Goal: Feedback & Contribution: Leave review/rating

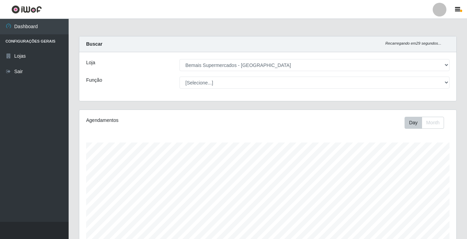
select select "250"
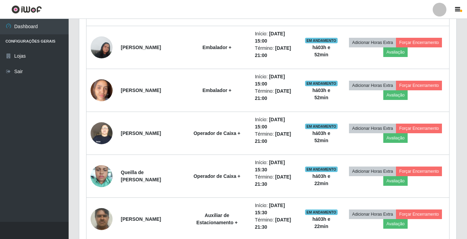
scroll to position [437, 0]
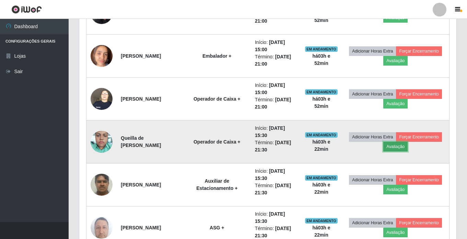
click at [407, 147] on button "Avaliação" at bounding box center [395, 147] width 24 height 10
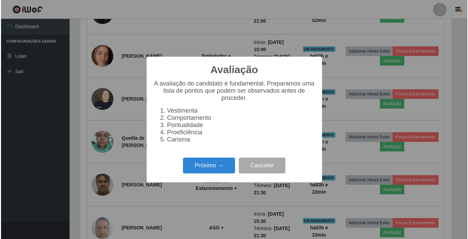
scroll to position [142, 373]
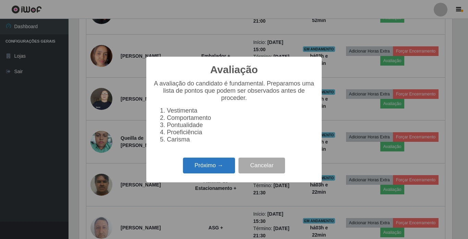
click at [210, 169] on button "Próximo →" at bounding box center [209, 165] width 52 height 16
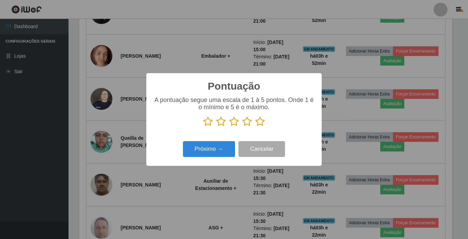
scroll to position [342635, 342404]
click at [233, 122] on icon at bounding box center [234, 121] width 10 height 10
click at [229, 126] on input "radio" at bounding box center [229, 126] width 0 height 0
click at [214, 151] on button "Próximo →" at bounding box center [209, 149] width 52 height 16
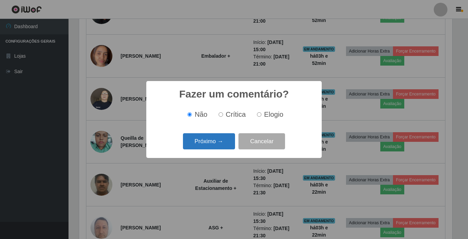
click at [205, 142] on button "Próximo →" at bounding box center [209, 141] width 52 height 16
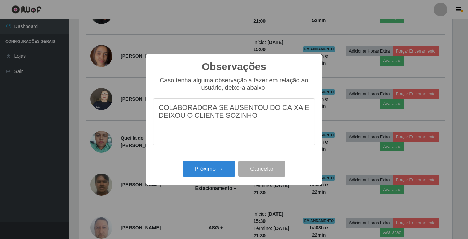
click at [301, 109] on textarea "COLABORADORA SE AUSENTOU DO CAIXA E DEIXOU O CLIENTE SOZINHO" at bounding box center [234, 121] width 162 height 47
click at [290, 121] on textarea "COLABORADORA SE AUSENTOU DO CAIXA SEM PERMISÃO DEIXOU O CLIENTE SOZINHO" at bounding box center [234, 121] width 162 height 47
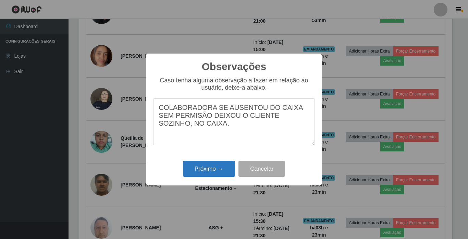
type textarea "COLABORADORA SE AUSENTOU DO CAIXA SEM PERMISÃO DEIXOU O CLIENTE SOZINHO, NO CAI…"
click at [204, 166] on button "Próximo →" at bounding box center [209, 168] width 52 height 16
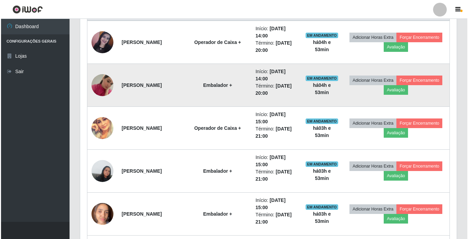
scroll to position [292, 0]
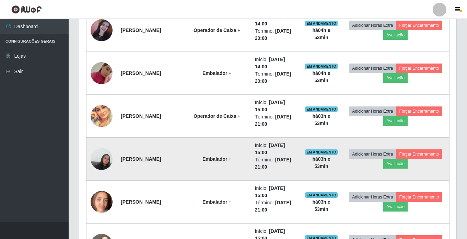
click at [102, 161] on img at bounding box center [101, 158] width 22 height 29
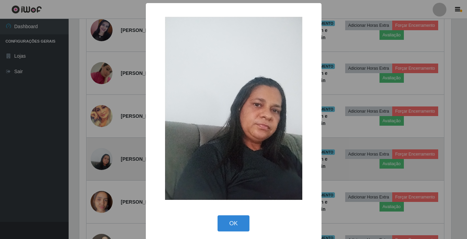
scroll to position [142, 373]
click at [102, 161] on div "× OK Cancel" at bounding box center [234, 119] width 468 height 239
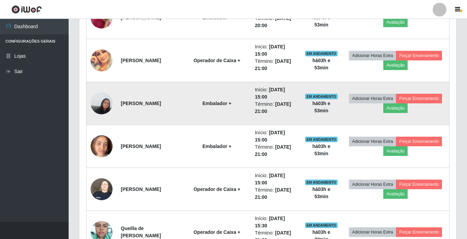
scroll to position [360, 0]
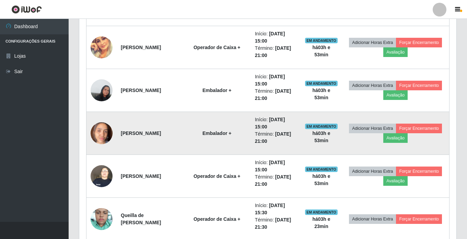
click at [101, 135] on img at bounding box center [101, 132] width 22 height 29
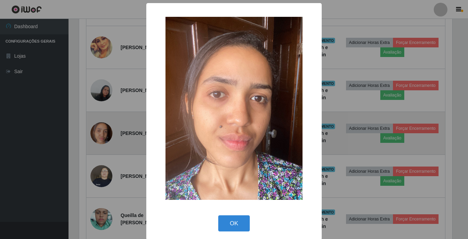
click at [101, 135] on div "× OK Cancel" at bounding box center [234, 119] width 468 height 239
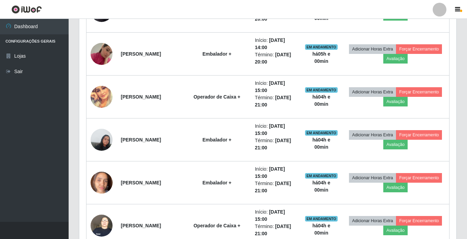
scroll to position [292, 0]
